Goal: Task Accomplishment & Management: Manage account settings

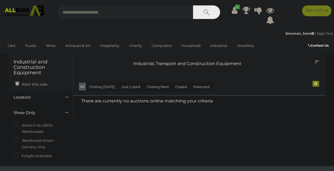
click at [233, 8] on icon at bounding box center [235, 10] width 6 height 10
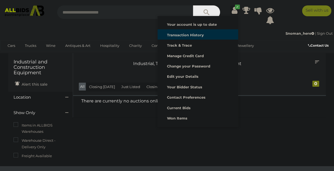
click at [192, 35] on strong "Transaction History" at bounding box center [185, 35] width 37 height 4
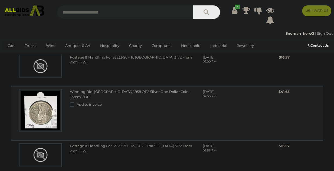
scroll to position [123, 0]
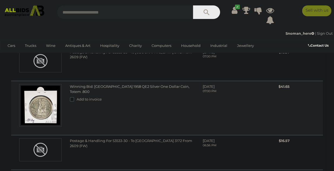
click at [35, 107] on img at bounding box center [40, 105] width 43 height 43
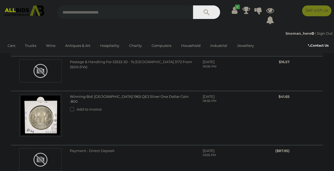
scroll to position [205, 0]
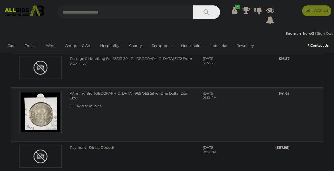
click at [37, 110] on img at bounding box center [40, 112] width 43 height 43
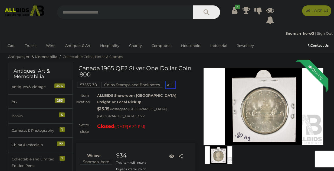
click at [271, 112] on img at bounding box center [264, 106] width 120 height 77
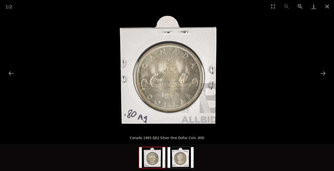
click at [175, 85] on img at bounding box center [168, 71] width 116 height 116
click at [178, 98] on img at bounding box center [168, 71] width 116 height 116
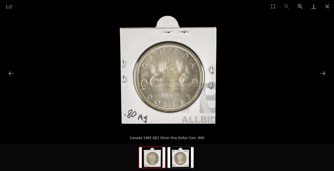
click at [155, 165] on img at bounding box center [152, 157] width 26 height 21
click at [184, 165] on img at bounding box center [181, 157] width 26 height 21
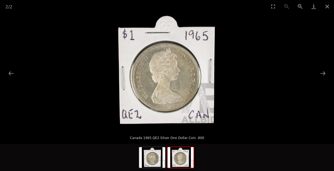
click at [174, 74] on img at bounding box center [168, 71] width 116 height 116
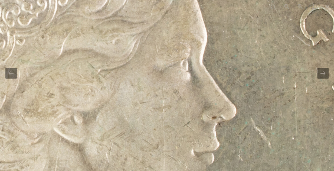
scroll to position [82, 0]
click at [210, 124] on img at bounding box center [105, 108] width 1166 height 1166
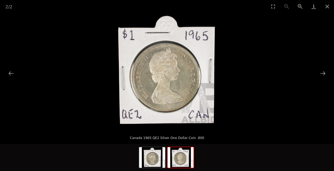
scroll to position [320, 0]
click at [193, 110] on img at bounding box center [168, 71] width 116 height 116
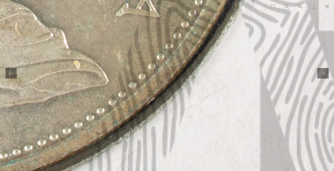
scroll to position [139, 0]
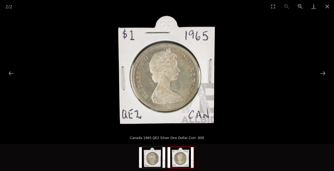
scroll to position [176, 0]
click at [185, 85] on img at bounding box center [168, 71] width 116 height 116
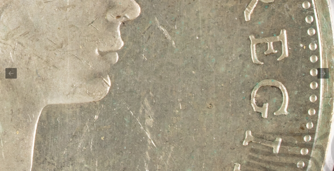
click at [229, 108] on img at bounding box center [9, 7] width 1166 height 1166
click at [224, 108] on img at bounding box center [9, 7] width 1166 height 1166
